Goal: Task Accomplishment & Management: Use online tool/utility

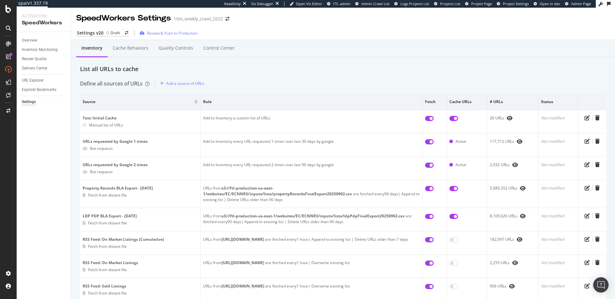
drag, startPoint x: 297, startPoint y: 65, endPoint x: 290, endPoint y: 68, distance: 7.7
click at [297, 65] on div "List all URLs to cache" at bounding box center [343, 69] width 526 height 8
click at [169, 33] on div "Review & Push to Production" at bounding box center [172, 32] width 51 height 5
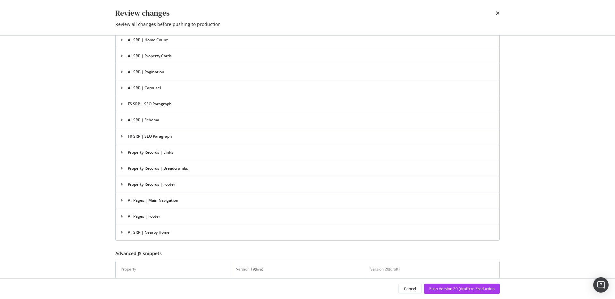
scroll to position [1188, 0]
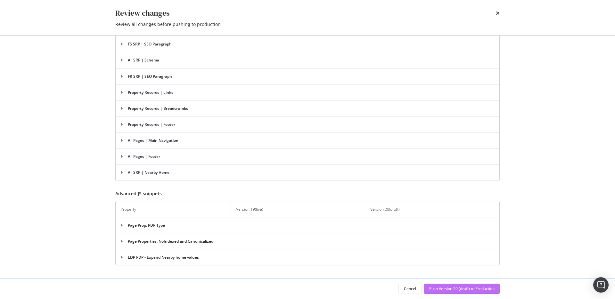
click at [448, 287] on div "Push Version 20 (draft) to Production" at bounding box center [461, 288] width 65 height 5
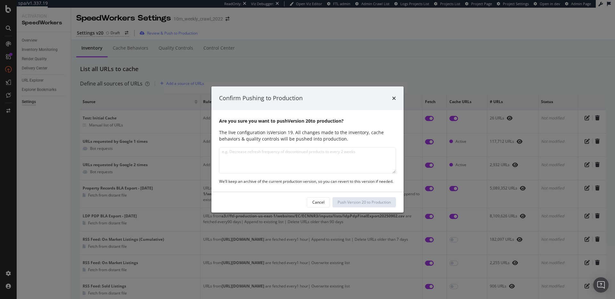
click at [311, 150] on textarea "modal" at bounding box center [307, 160] width 177 height 26
type textarea "E"
type textarea "Modifi"
click at [329, 158] on textarea "Updated JS Config to also exclude graphql POST requests" at bounding box center [307, 160] width 177 height 26
type textarea "Updated JS Config to also exclude graphql POST requests"
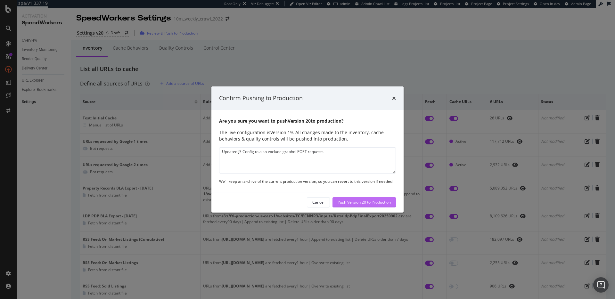
click at [359, 204] on div "Push Version 20 to Production" at bounding box center [364, 202] width 53 height 5
